Goal: Task Accomplishment & Management: Manage account settings

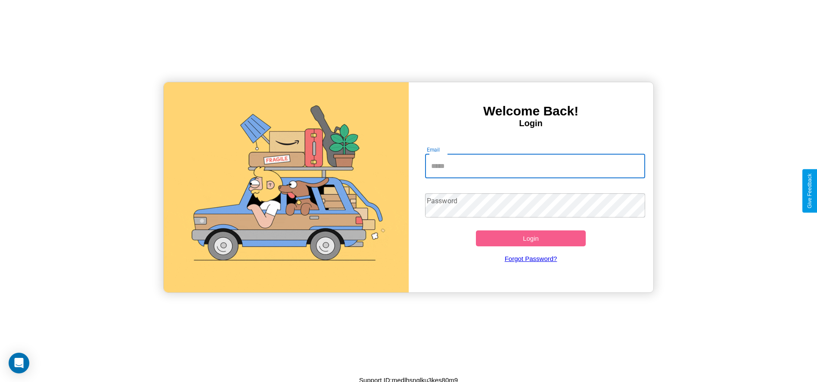
click at [535, 166] on input "Email" at bounding box center [535, 166] width 220 height 24
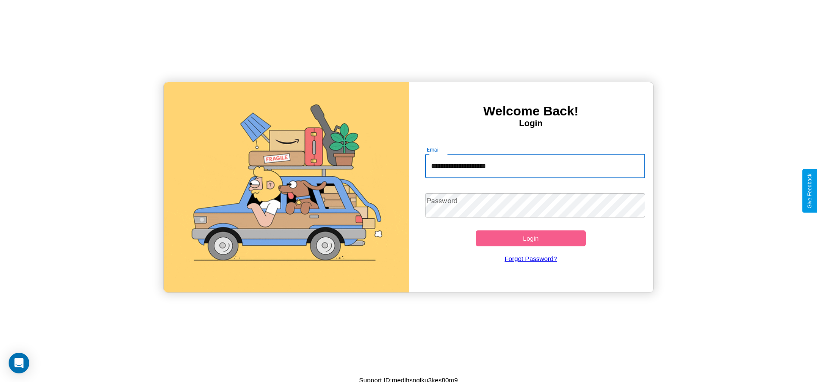
type input "**********"
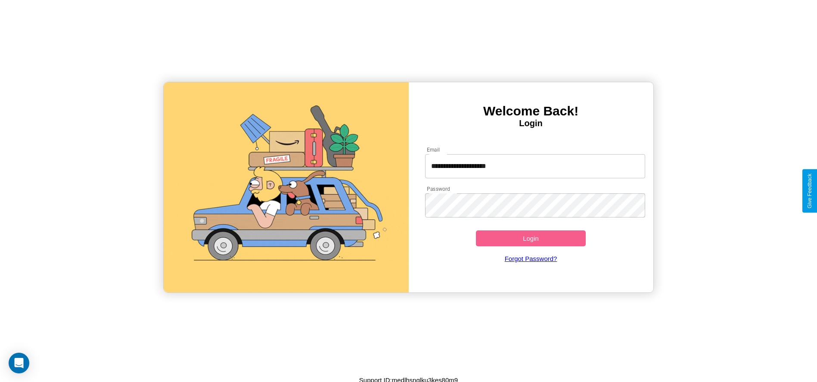
click at [531, 238] on button "Login" at bounding box center [531, 239] width 110 height 16
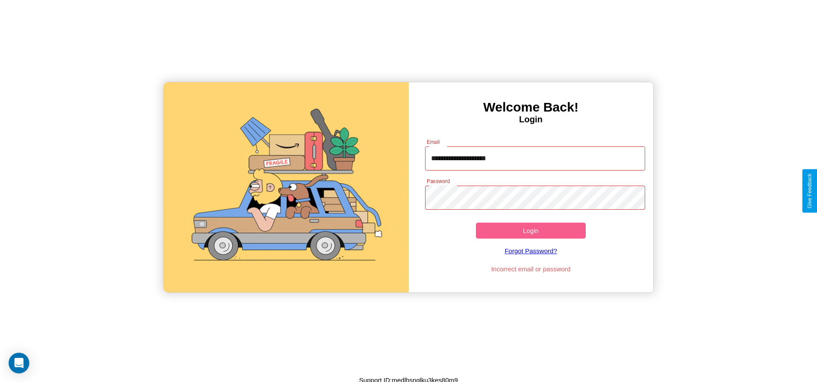
click at [531, 231] on button "Login" at bounding box center [531, 231] width 110 height 16
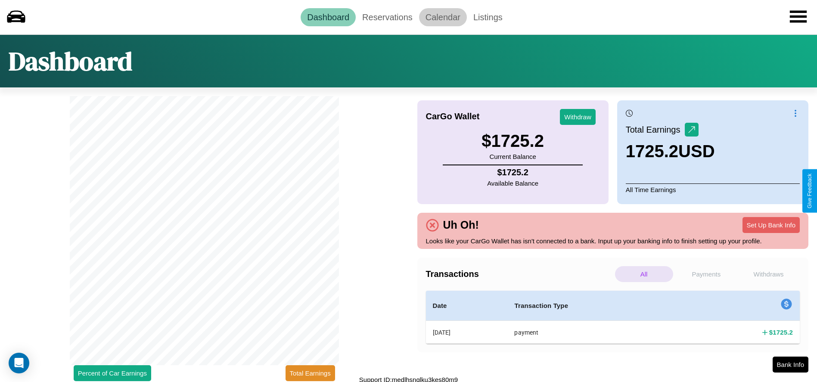
click at [443, 17] on link "Calendar" at bounding box center [443, 17] width 48 height 18
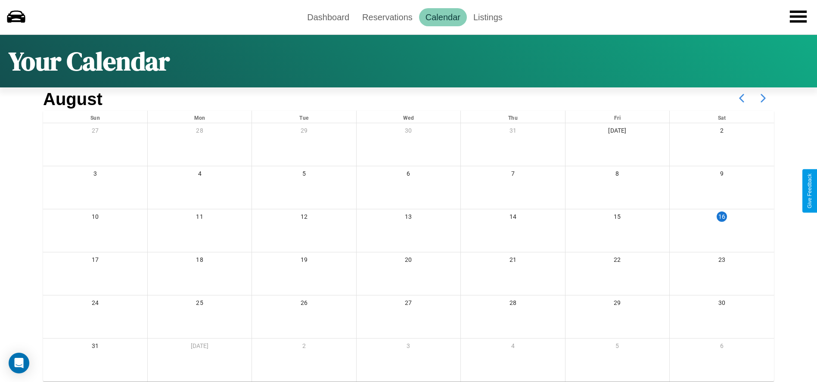
click at [764, 98] on icon at bounding box center [764, 98] width 22 height 22
click at [387, 17] on link "Reservations" at bounding box center [387, 17] width 63 height 18
